Goal: Book appointment/travel/reservation

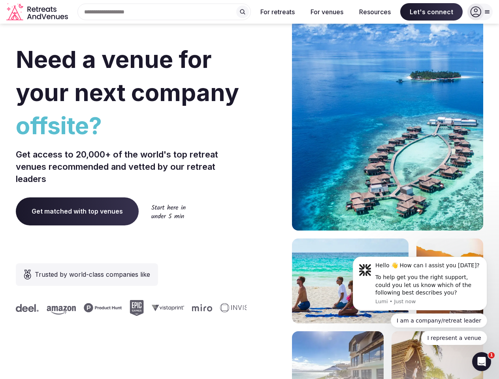
click at [249, 190] on div "Need a venue for your next company offsite? Get access to 20,000+ of the world'…" at bounding box center [249, 236] width 467 height 476
click at [164, 12] on div "Search Popular Destinations [GEOGRAPHIC_DATA], [GEOGRAPHIC_DATA] [GEOGRAPHIC_DA…" at bounding box center [161, 12] width 180 height 17
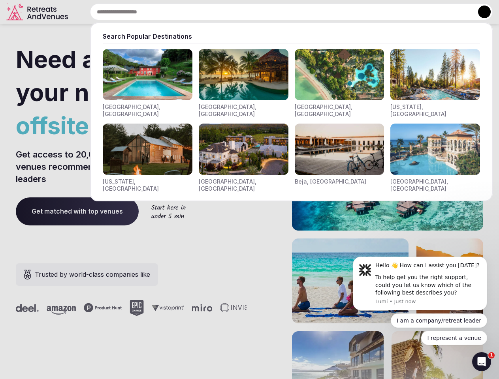
click at [243, 12] on input "text" at bounding box center [291, 12] width 403 height 17
click at [278, 12] on input "text" at bounding box center [291, 12] width 403 height 17
click at [327, 12] on input "text" at bounding box center [291, 12] width 403 height 17
click at [375, 12] on input "text" at bounding box center [291, 12] width 403 height 17
click at [431, 12] on input "text" at bounding box center [291, 12] width 403 height 17
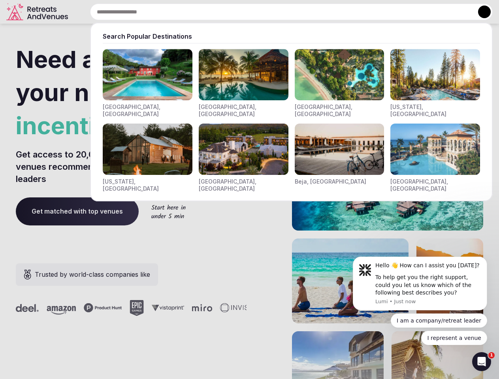
click at [480, 12] on button at bounding box center [484, 12] width 13 height 13
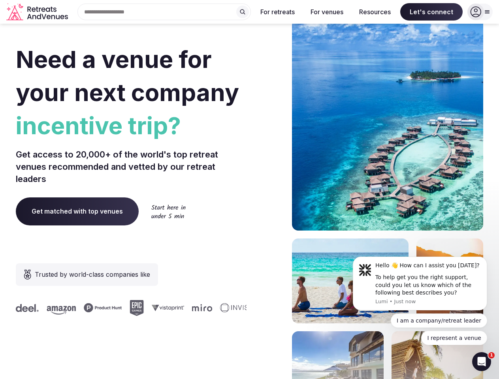
click at [420, 284] on div "To help get you the right support, could you let us know which of the following…" at bounding box center [428, 285] width 106 height 23
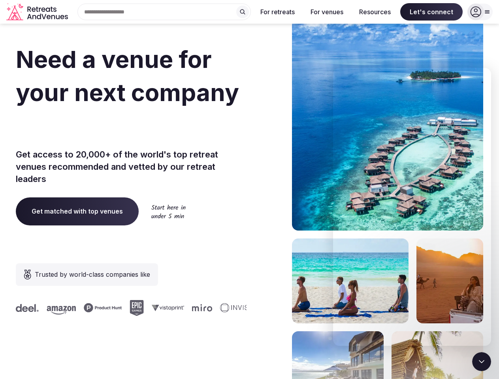
click at [489, 259] on section "Need a venue for your next company incentive trip? Get access to 20,000+ of the…" at bounding box center [249, 236] width 499 height 476
